Goal: Information Seeking & Learning: Find specific fact

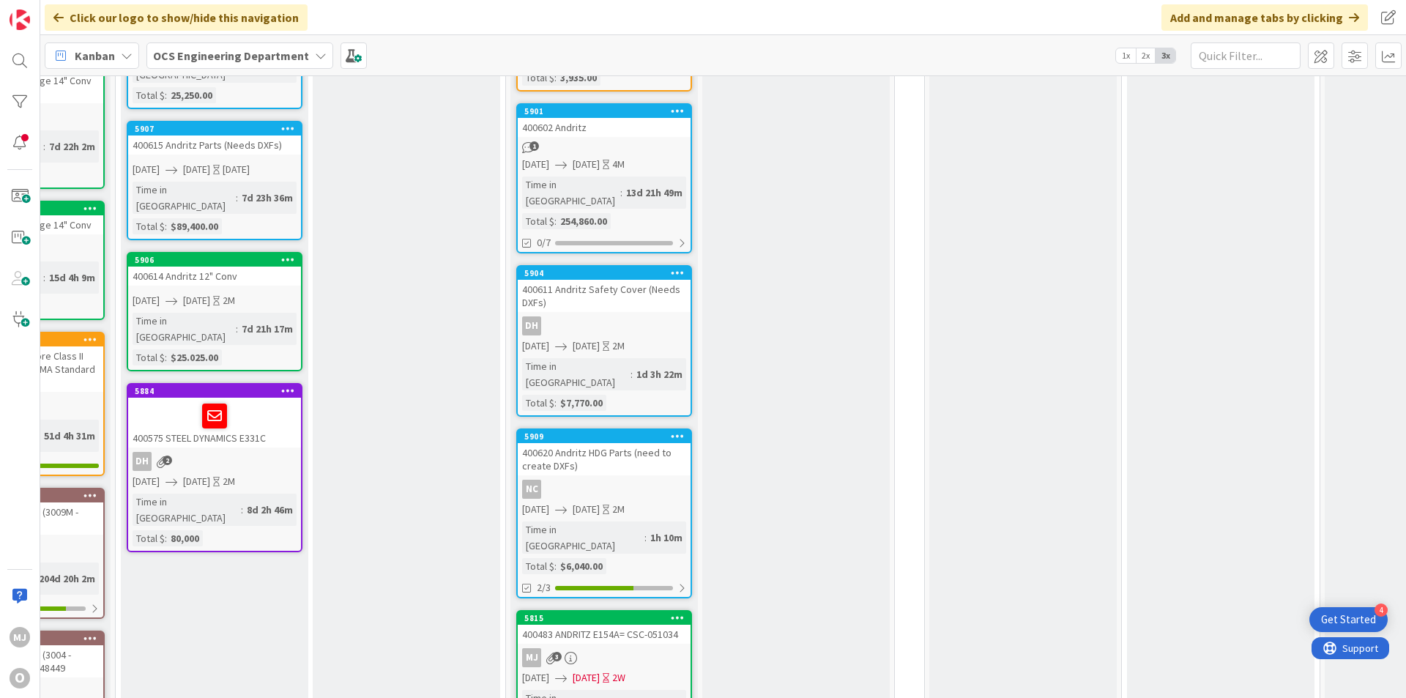
scroll to position [378, 0]
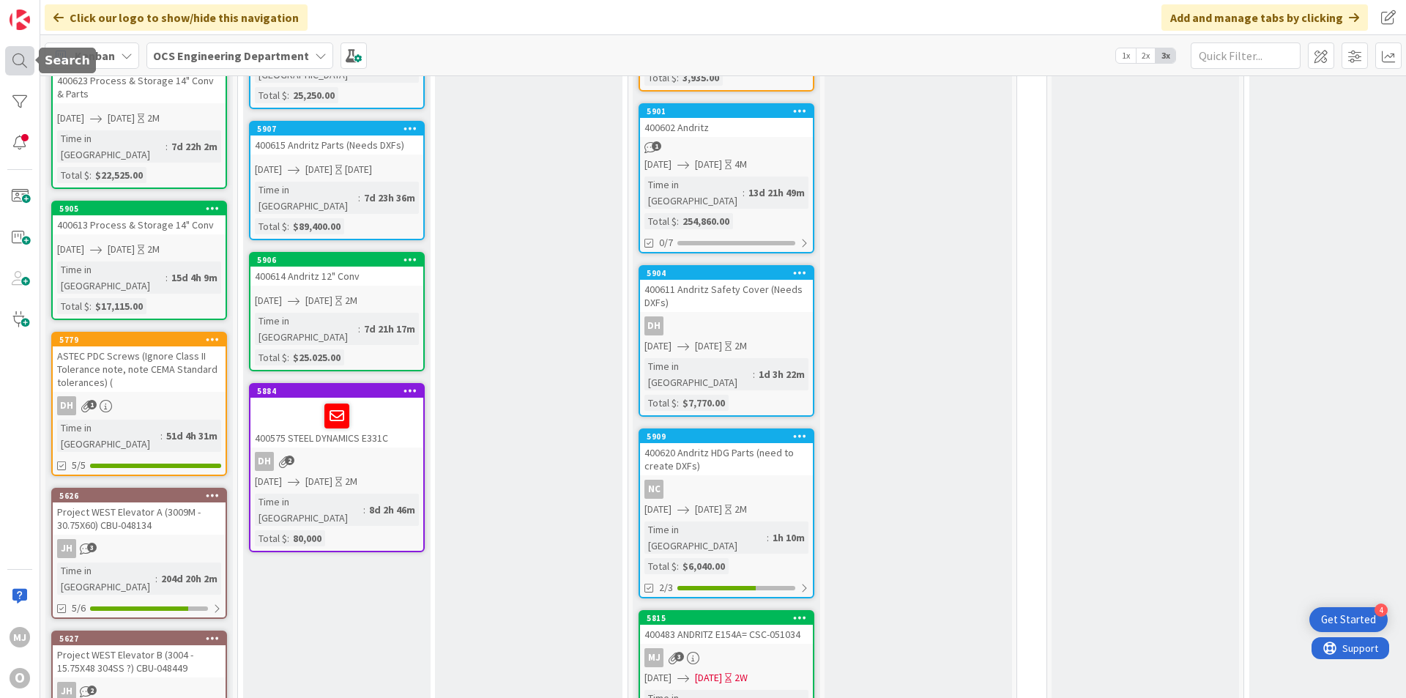
click at [21, 63] on div at bounding box center [19, 60] width 29 height 29
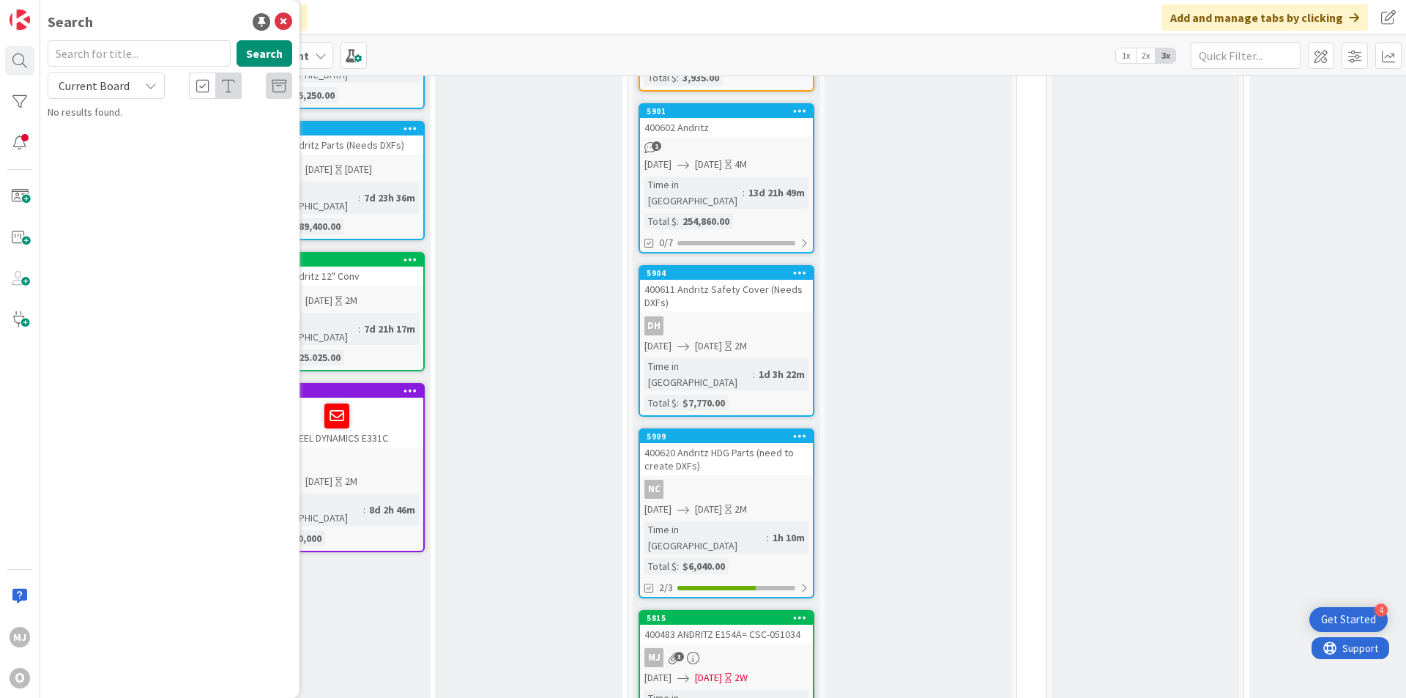
click at [142, 91] on div "Current Board" at bounding box center [106, 86] width 117 height 26
drag, startPoint x: 108, startPoint y: 152, endPoint x: 119, endPoint y: 133, distance: 22.6
click at [108, 152] on span "All Boards" at bounding box center [132, 147] width 152 height 22
click at [116, 55] on input "text" at bounding box center [139, 53] width 183 height 26
paste input "CSC-049139"
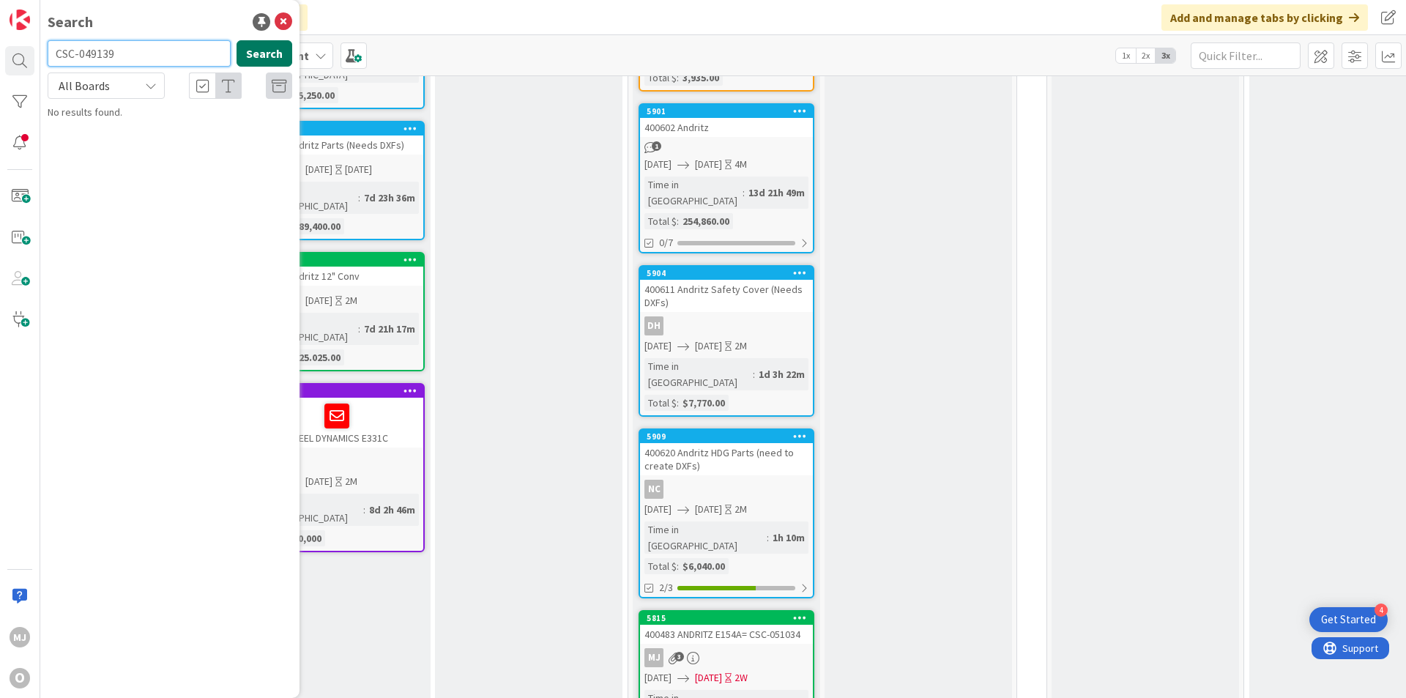
type input "CSC-049139"
click at [269, 47] on button "Search" at bounding box center [265, 53] width 56 height 26
click at [34, 58] on body "4 Get Started MJ O Search CSC-049139 Search All Boards Current Board All Boards…" at bounding box center [703, 349] width 1406 height 698
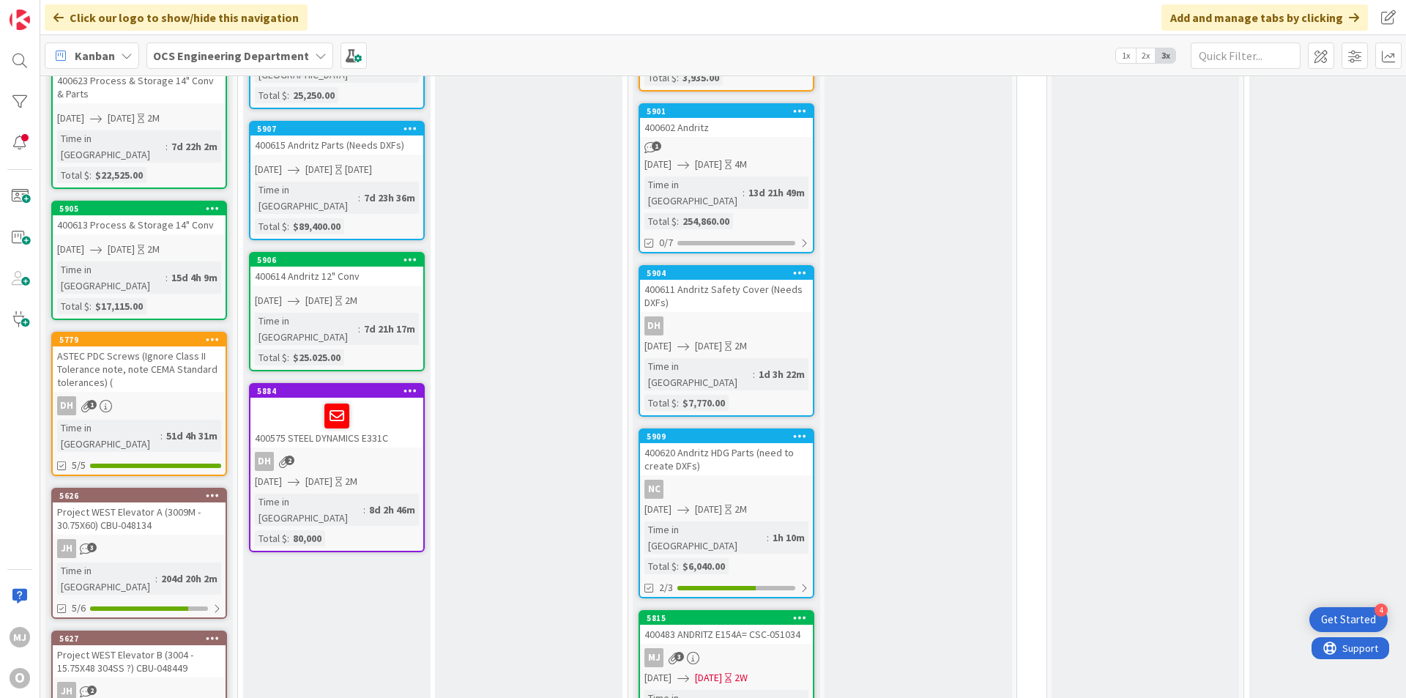
click at [1135, 680] on div "0 Approved Add Card..." at bounding box center [1146, 241] width 192 height 1080
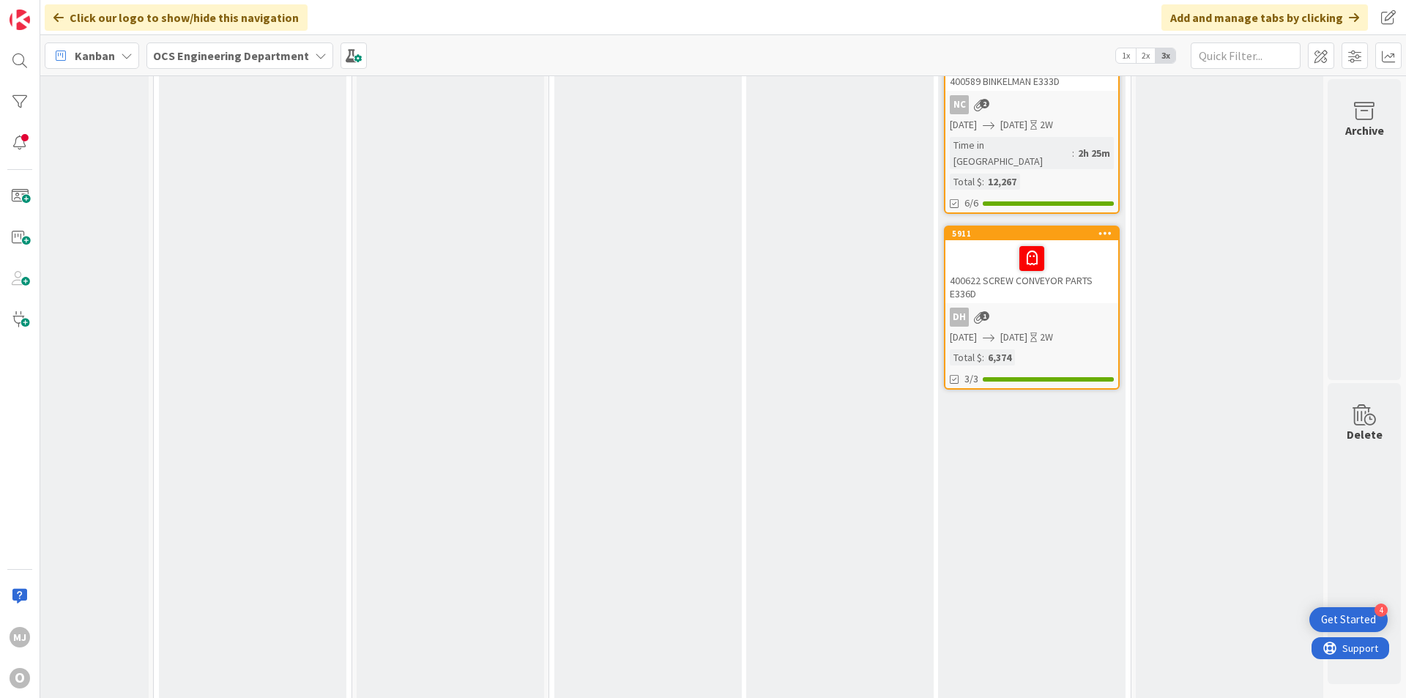
click at [1357, 74] on div "Kanban OCS Engineering Department 1x 2x 3x" at bounding box center [723, 55] width 1366 height 40
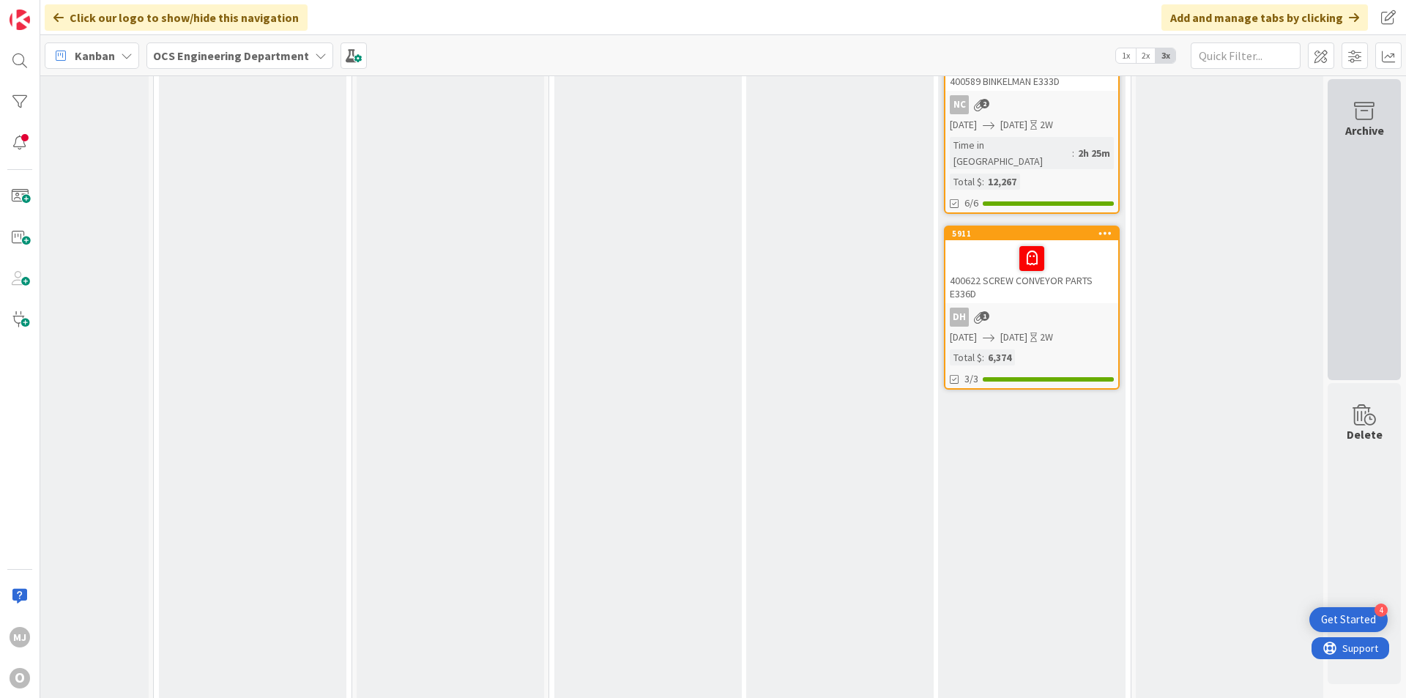
click at [1349, 105] on icon at bounding box center [1365, 111] width 56 height 21
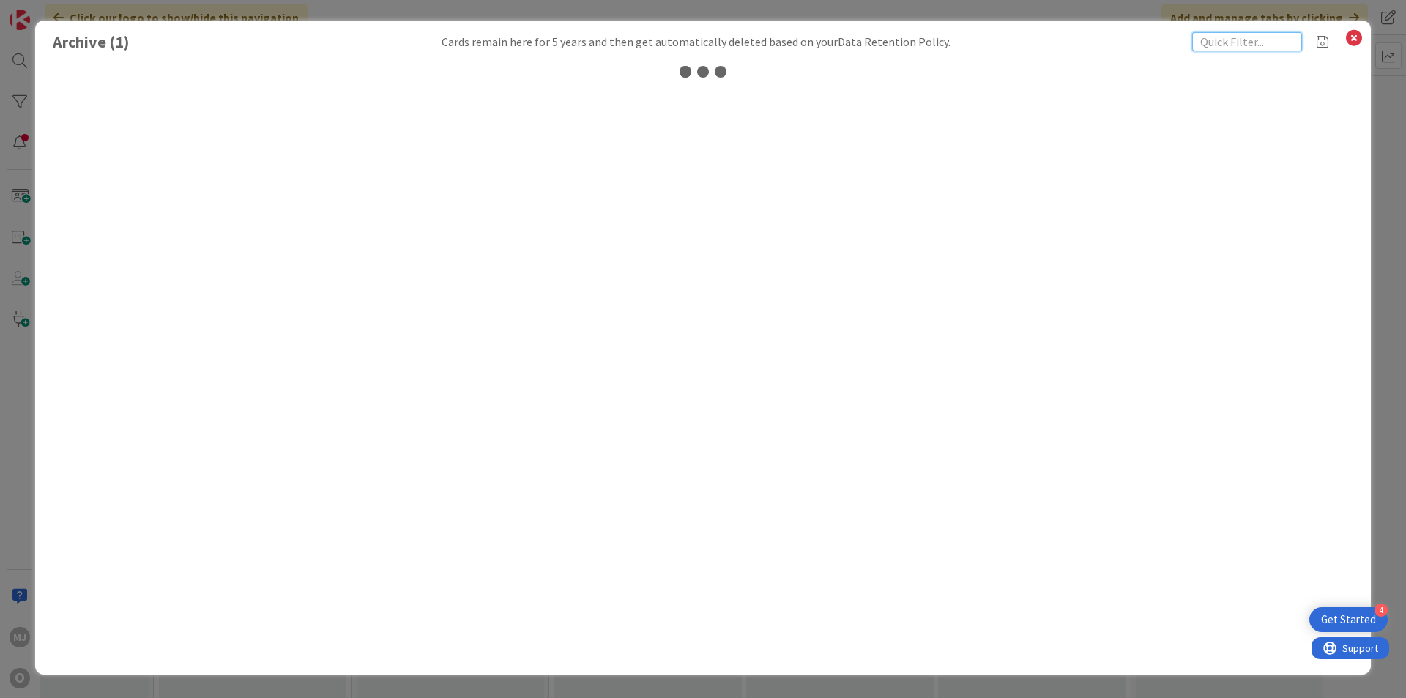
click at [1242, 42] on input "text" at bounding box center [1247, 41] width 110 height 19
paste input "CSC-049139"
click at [1226, 41] on input "CSC-049139" at bounding box center [1247, 41] width 110 height 19
click at [1223, 45] on input "CSC-049139" at bounding box center [1247, 41] width 110 height 19
click at [1252, 44] on input "049139" at bounding box center [1247, 41] width 110 height 19
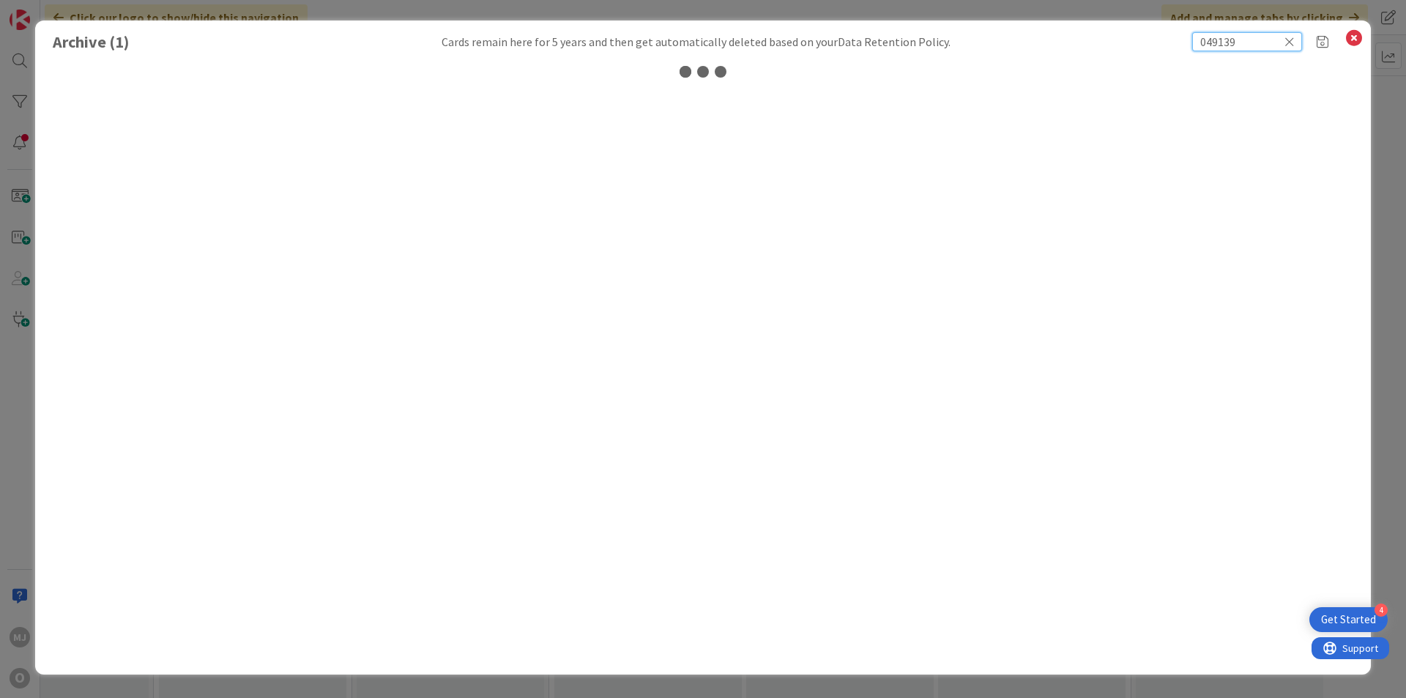
type input "049139"
click at [1354, 35] on icon at bounding box center [1354, 38] width 19 height 21
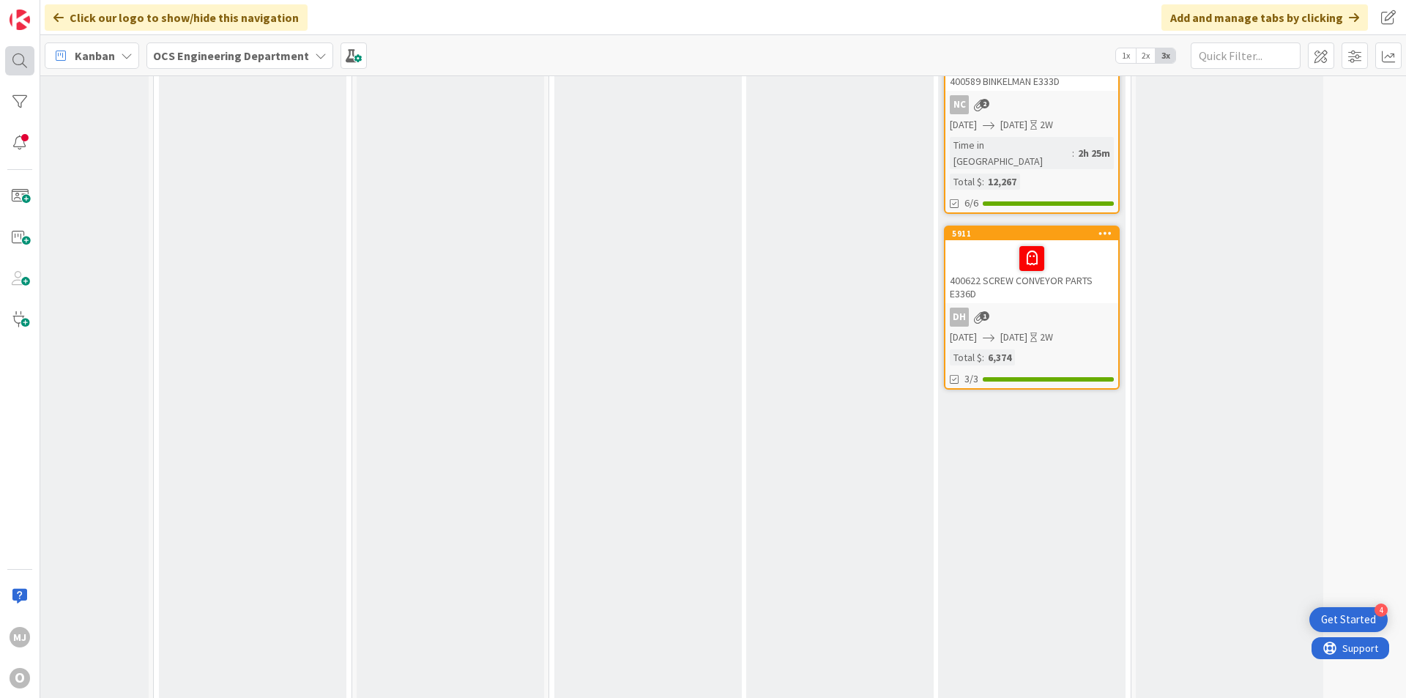
click at [15, 57] on div at bounding box center [19, 60] width 29 height 29
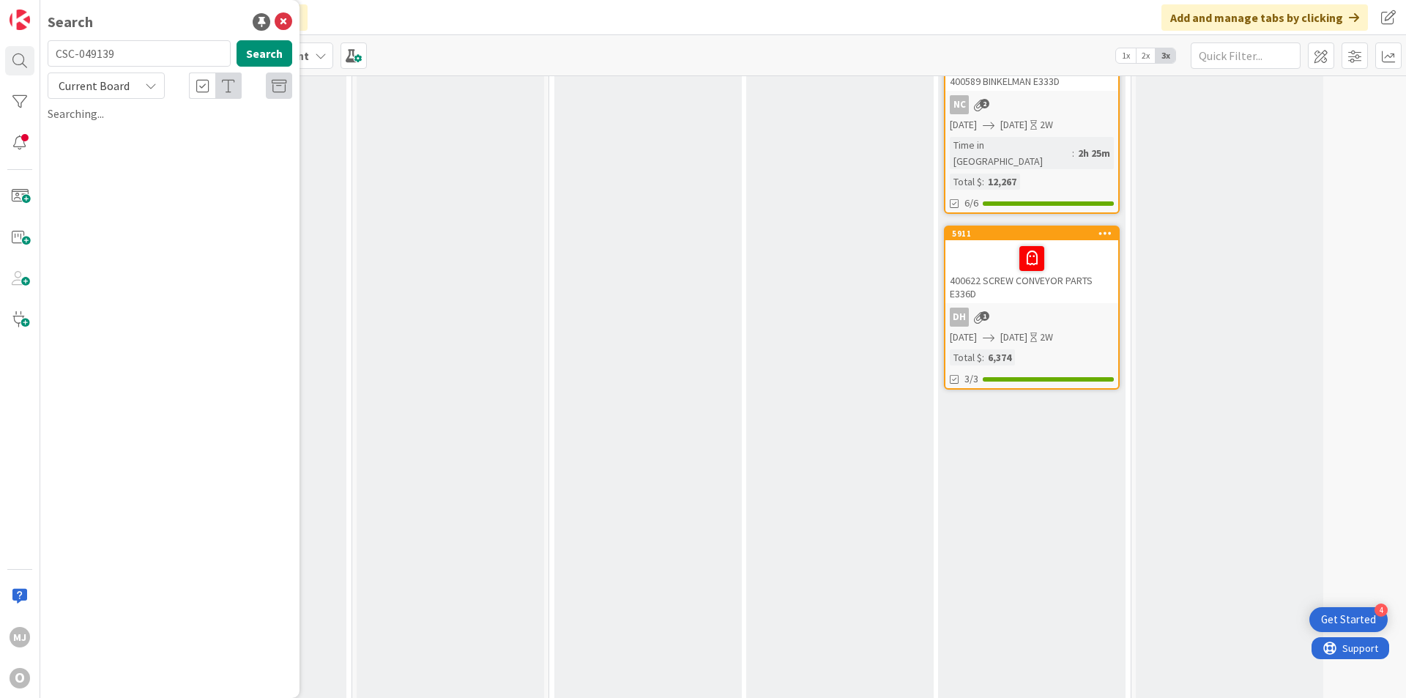
drag, startPoint x: 79, startPoint y: 51, endPoint x: -16, endPoint y: 51, distance: 95.2
click at [0, 51] on html "4 Get Started MJ O Search CSC-049139 Search Current Board Searching... Click ou…" at bounding box center [703, 349] width 1406 height 698
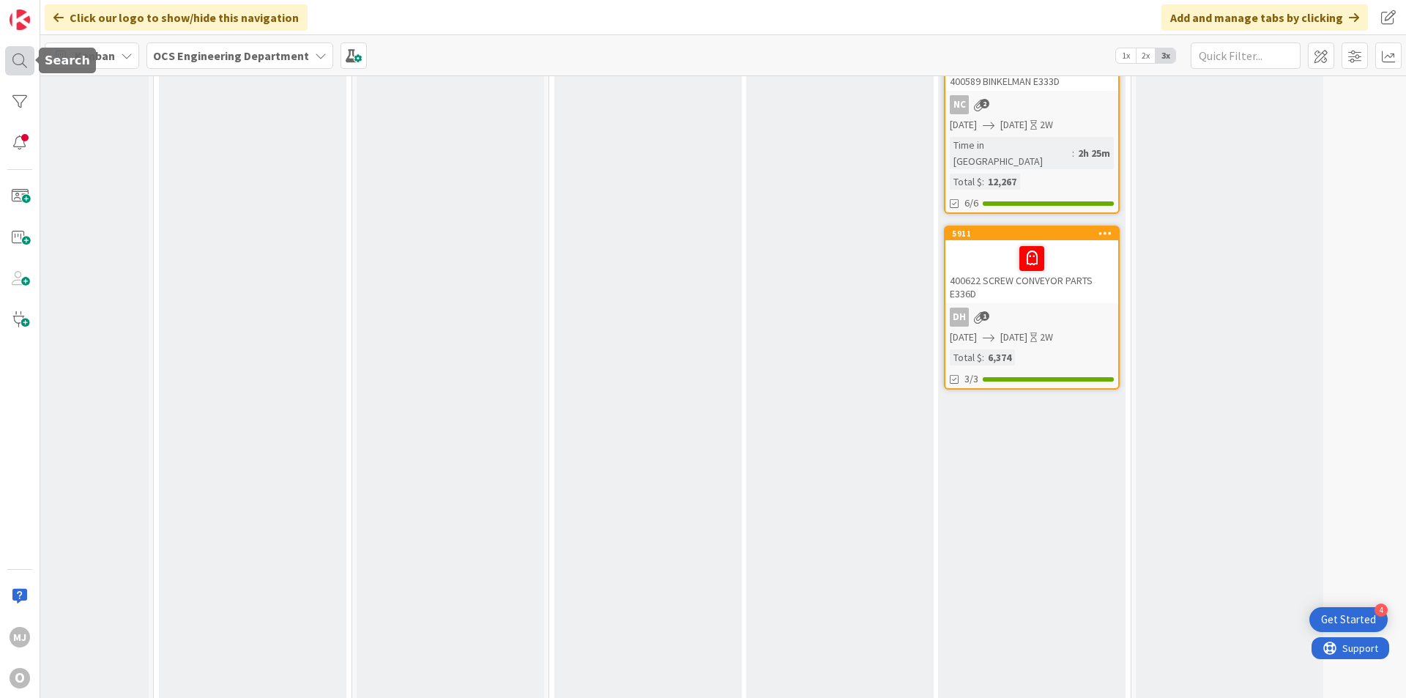
click at [21, 54] on div at bounding box center [19, 60] width 29 height 29
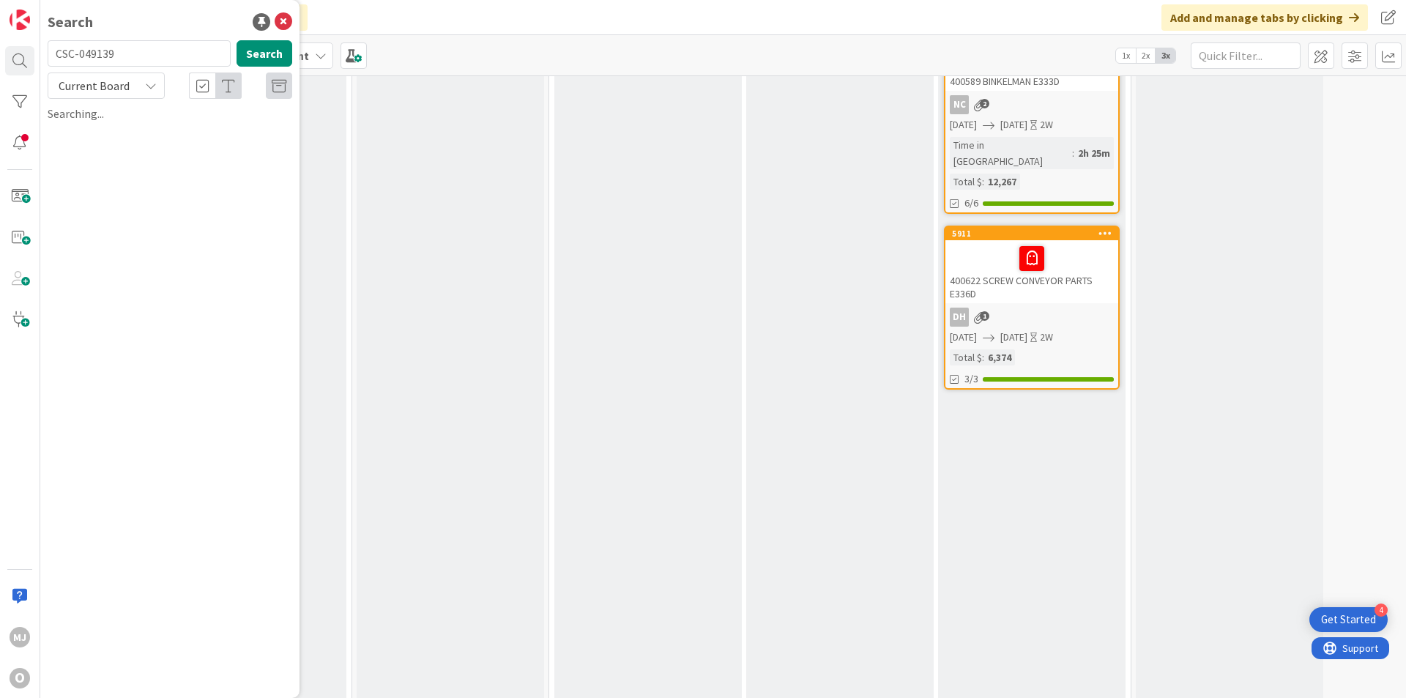
click at [80, 50] on input "CSC-049139" at bounding box center [139, 53] width 183 height 26
type input "049139"
click at [251, 54] on button "Search" at bounding box center [265, 53] width 56 height 26
click at [144, 89] on div "Current Board" at bounding box center [106, 86] width 117 height 26
click at [114, 138] on span "All Boards" at bounding box center [132, 147] width 152 height 22
